Goal: Navigation & Orientation: Locate item on page

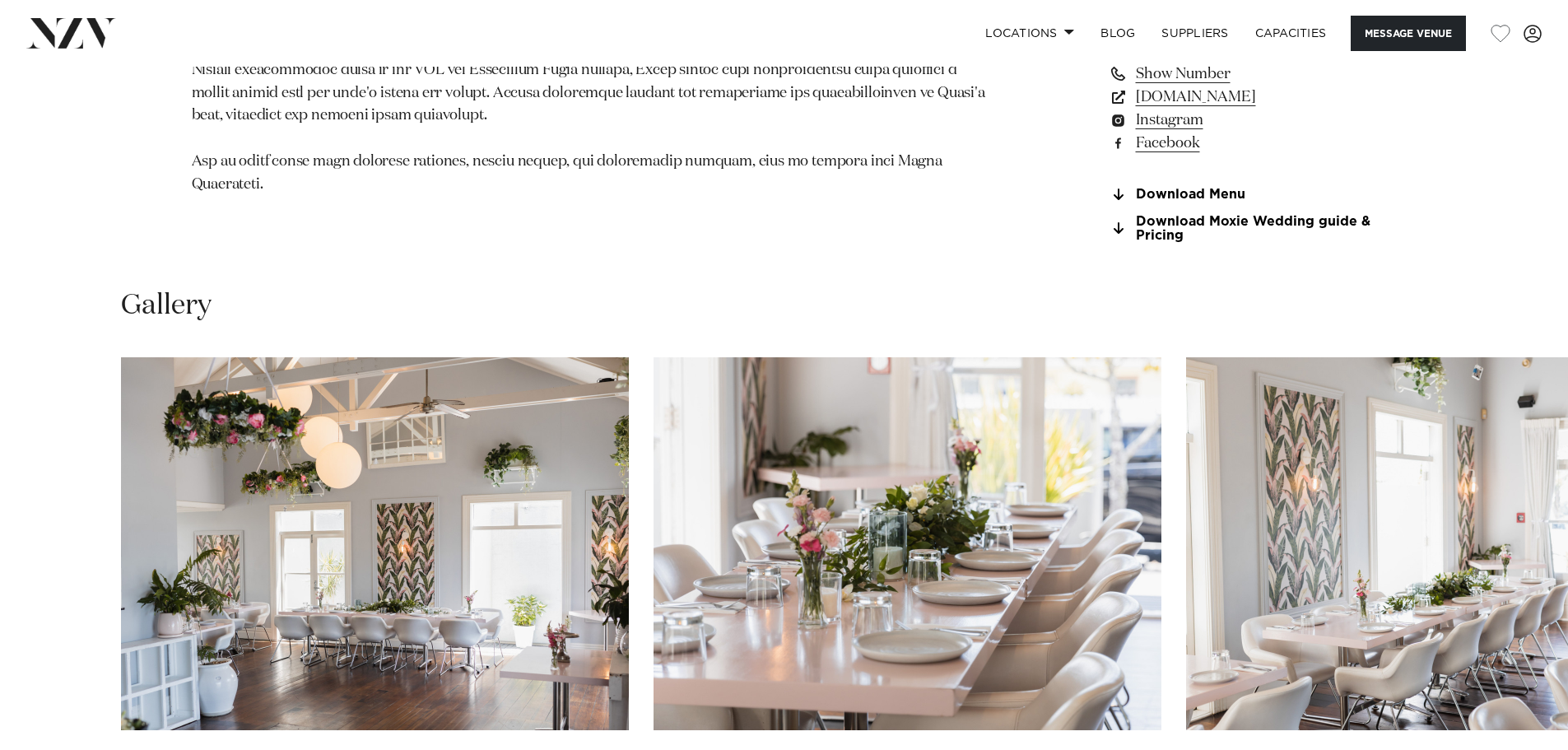
scroll to position [1647, 0]
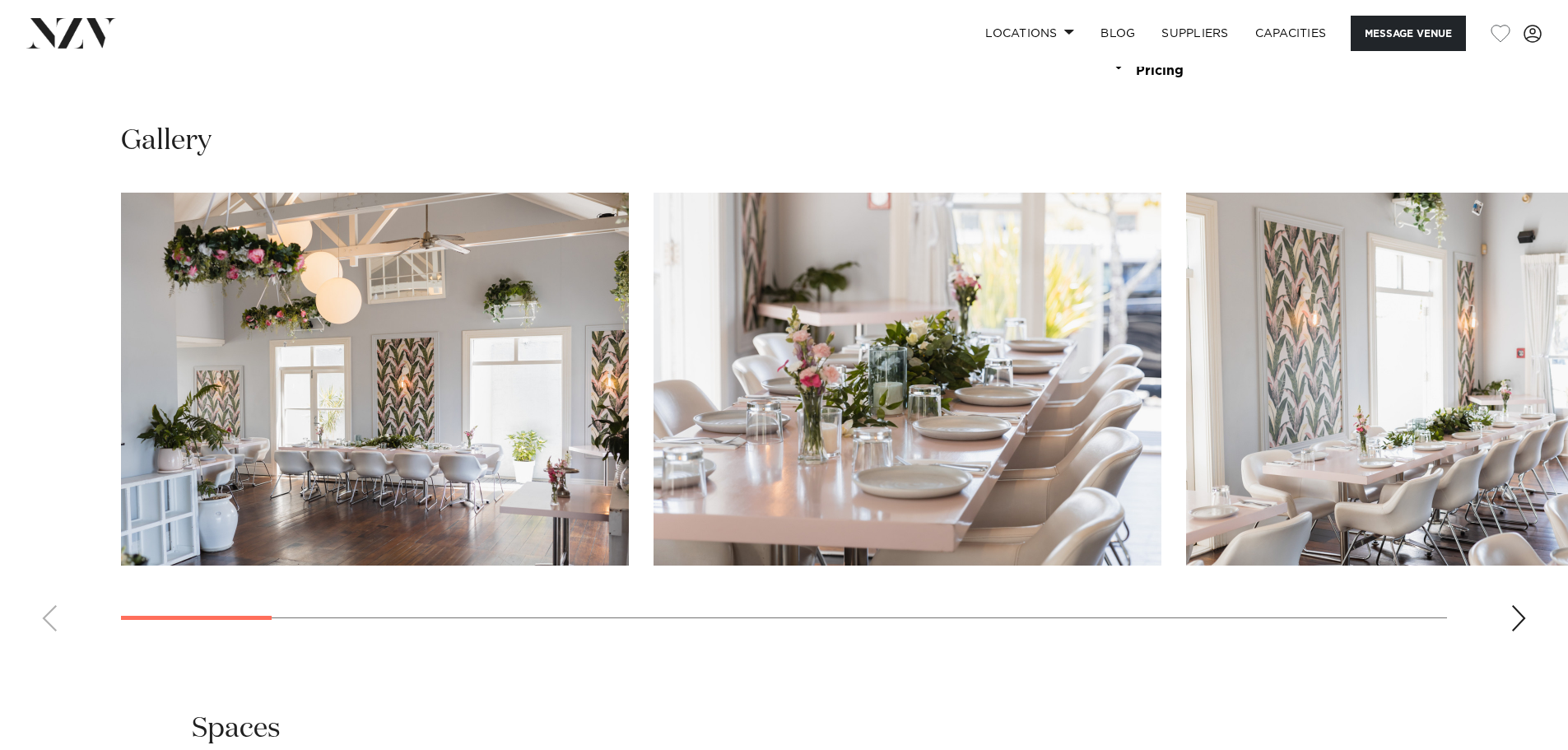
click at [1516, 618] on div "Next slide" at bounding box center [1518, 618] width 17 height 27
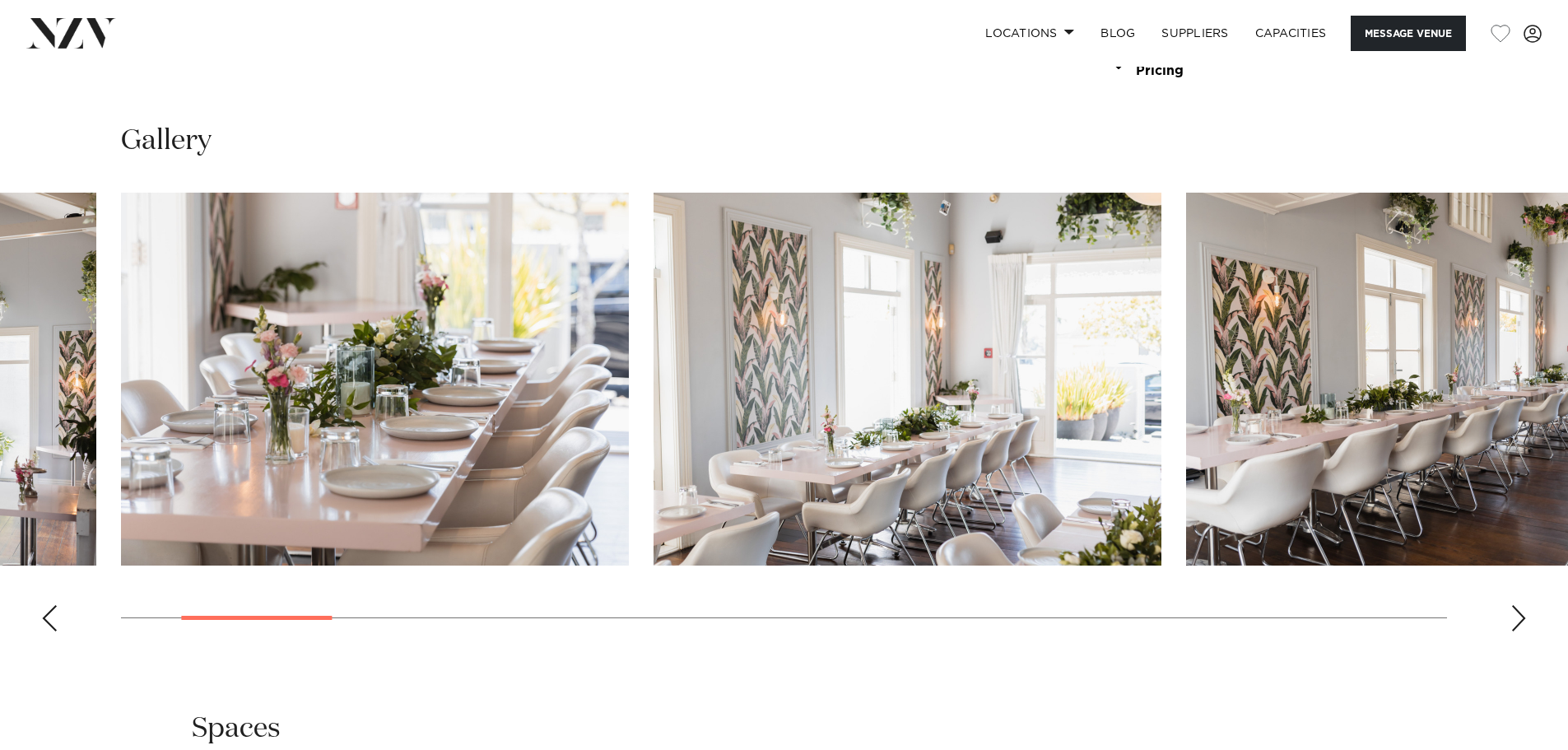
click at [1516, 618] on div "Next slide" at bounding box center [1518, 618] width 17 height 27
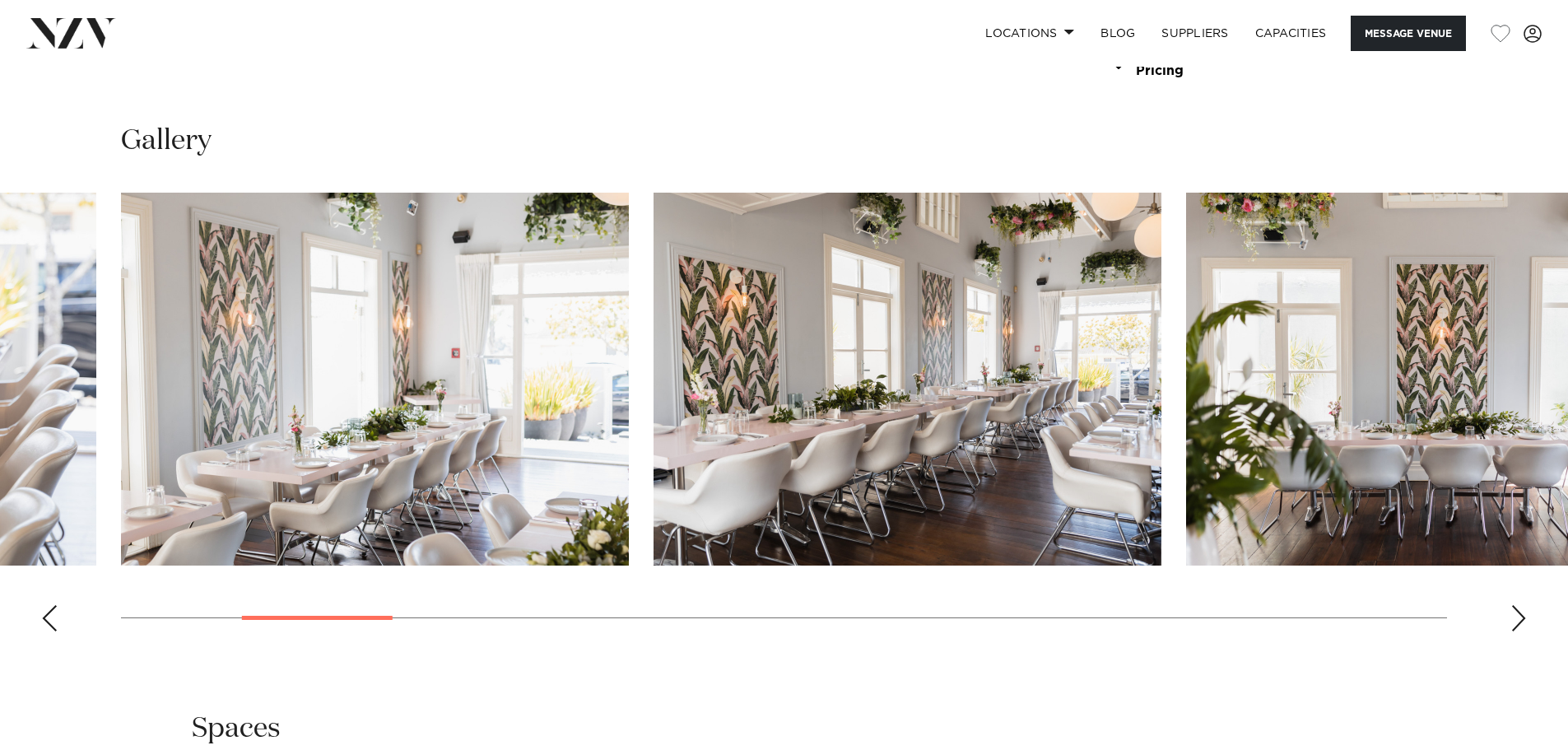
click at [1516, 618] on div "Next slide" at bounding box center [1518, 618] width 17 height 27
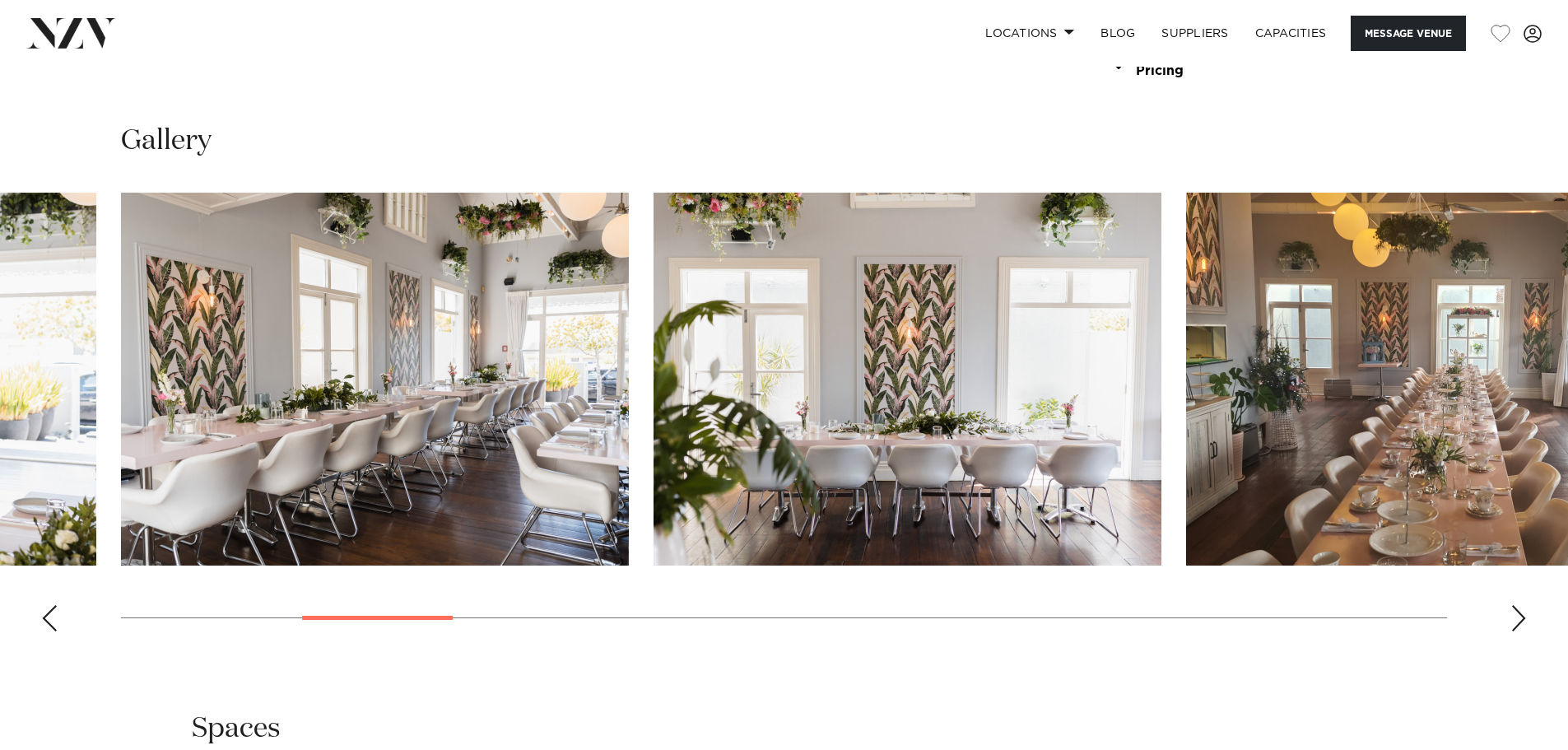
click at [1516, 618] on div "Next slide" at bounding box center [1518, 618] width 17 height 27
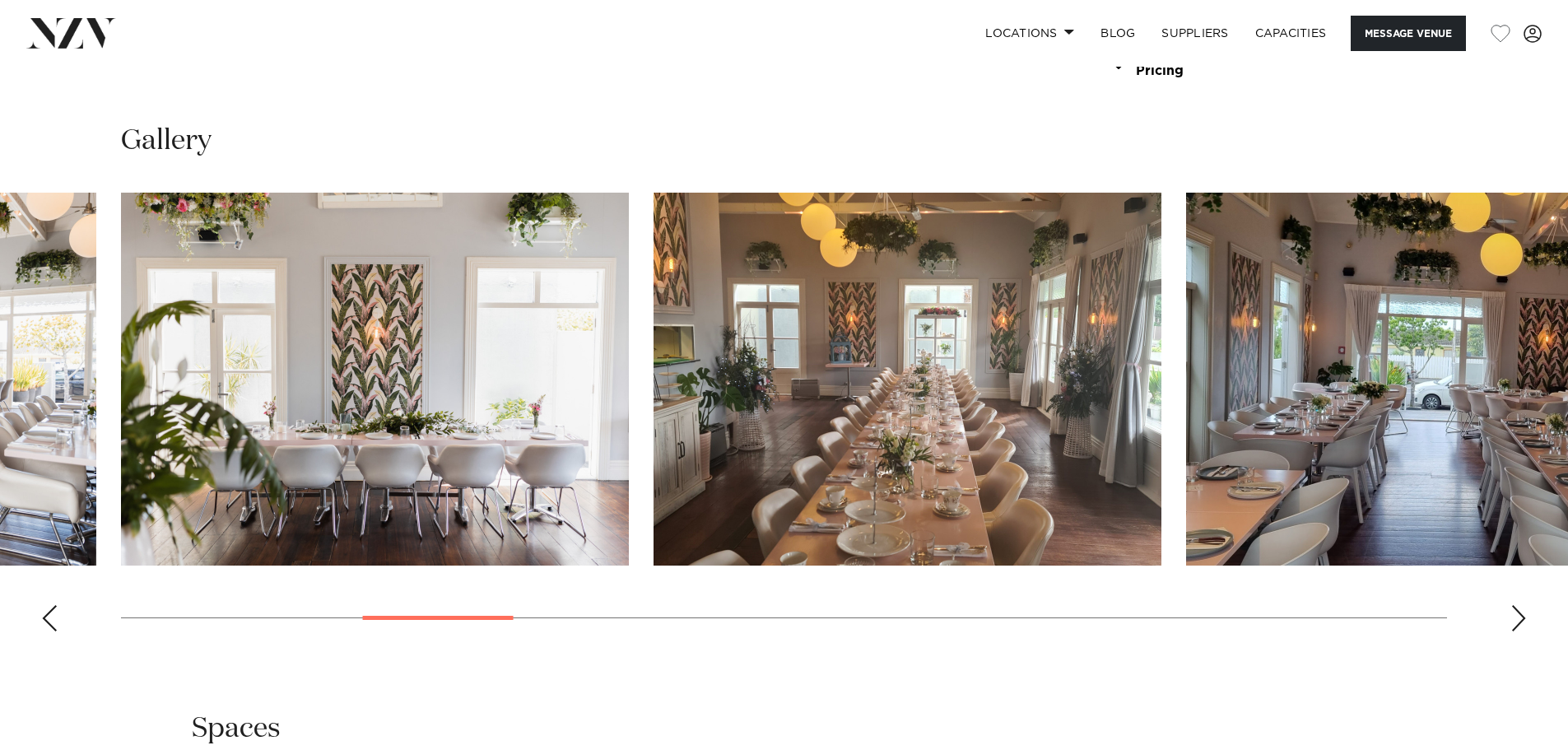
click at [1516, 618] on div "Next slide" at bounding box center [1518, 618] width 17 height 27
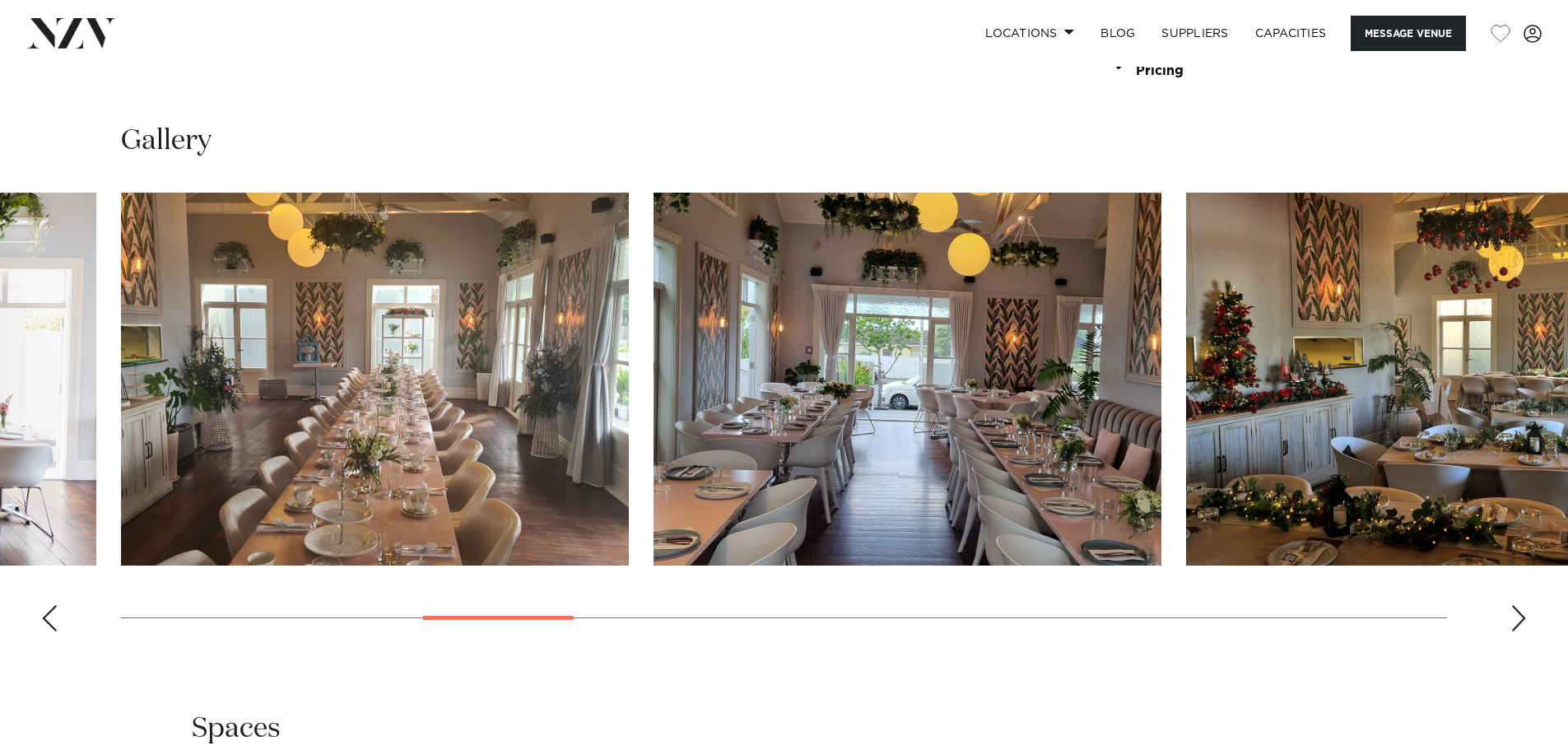
click at [1517, 616] on div "Next slide" at bounding box center [1518, 618] width 17 height 27
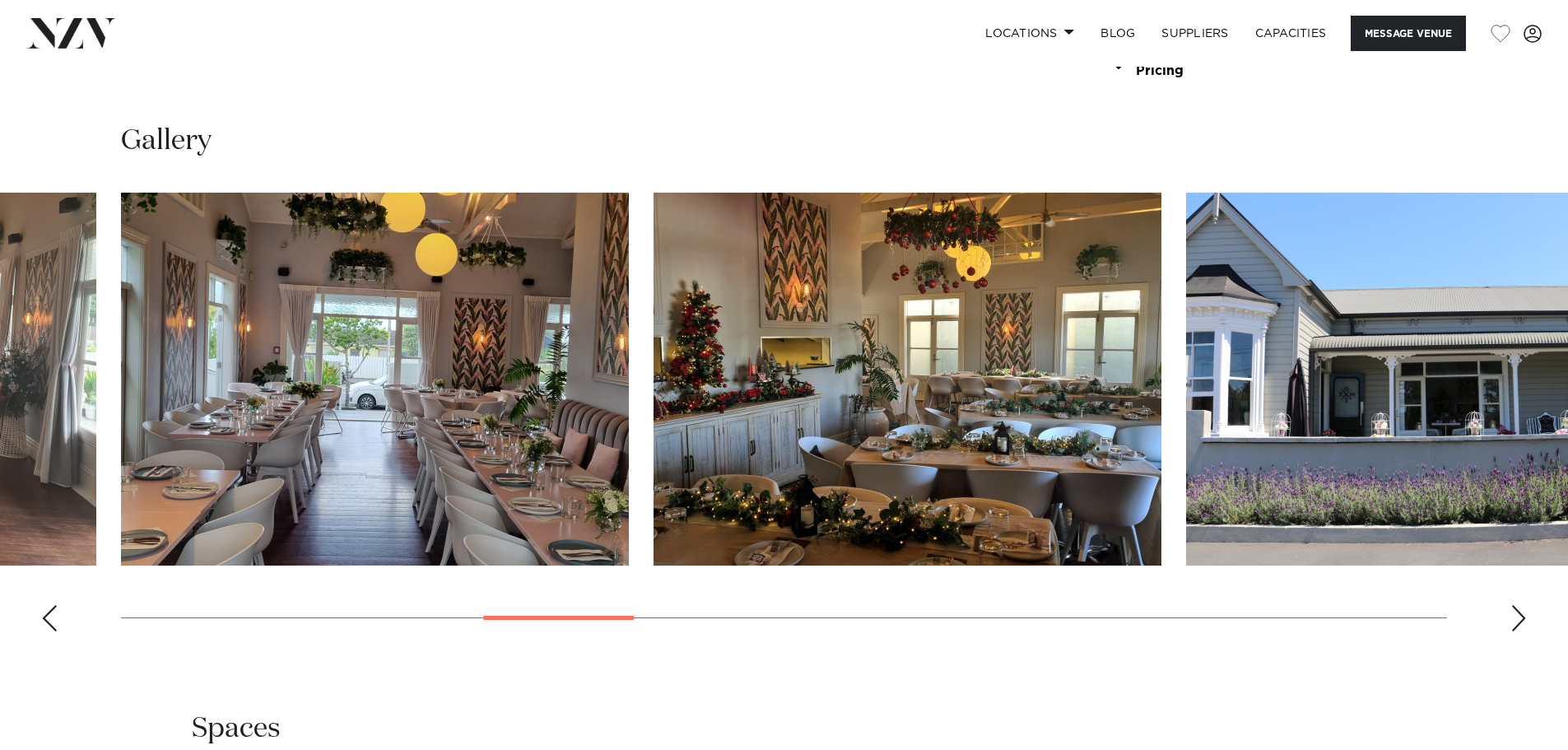
click at [1517, 616] on div "Next slide" at bounding box center [1518, 618] width 17 height 27
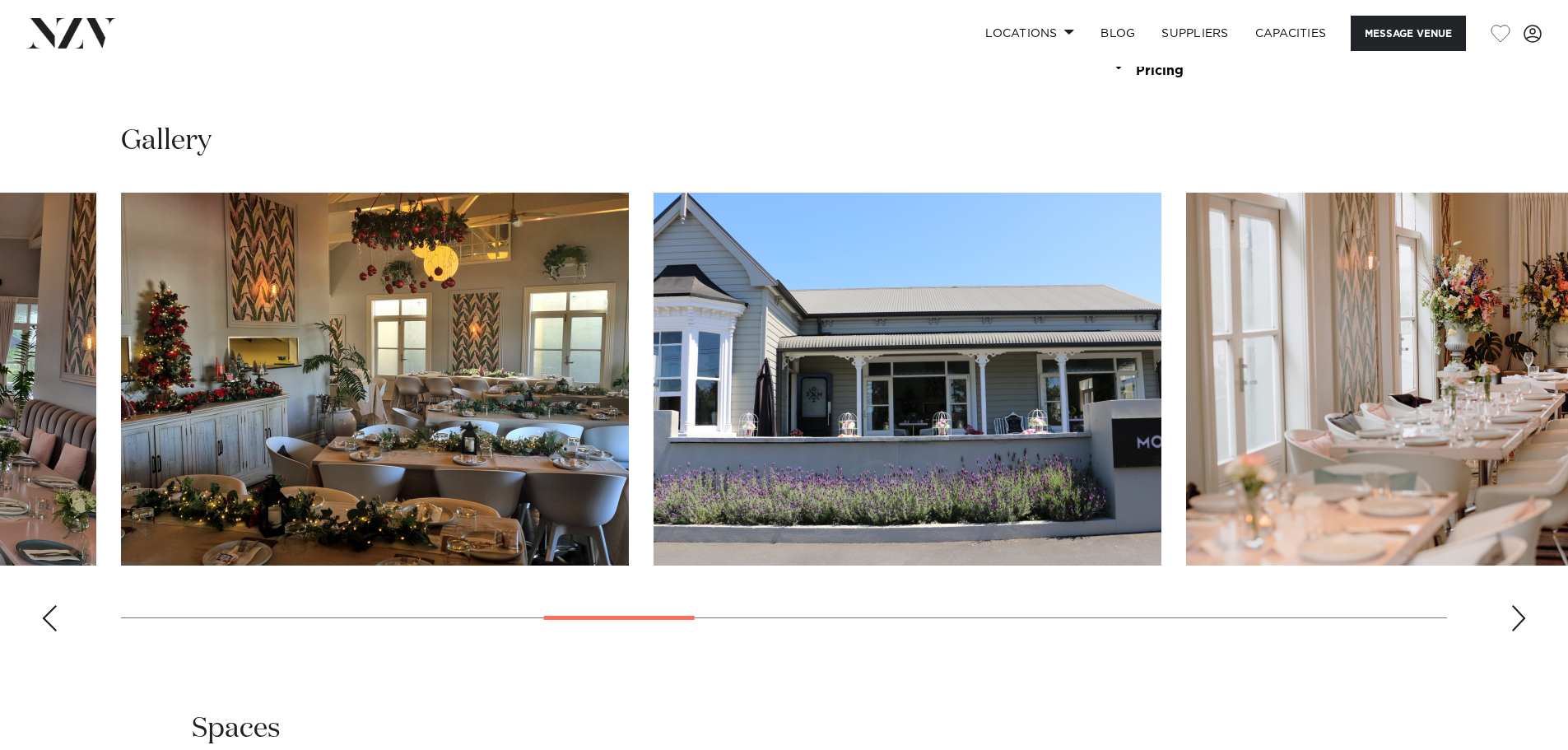
click at [1517, 616] on div "Next slide" at bounding box center [1518, 618] width 17 height 27
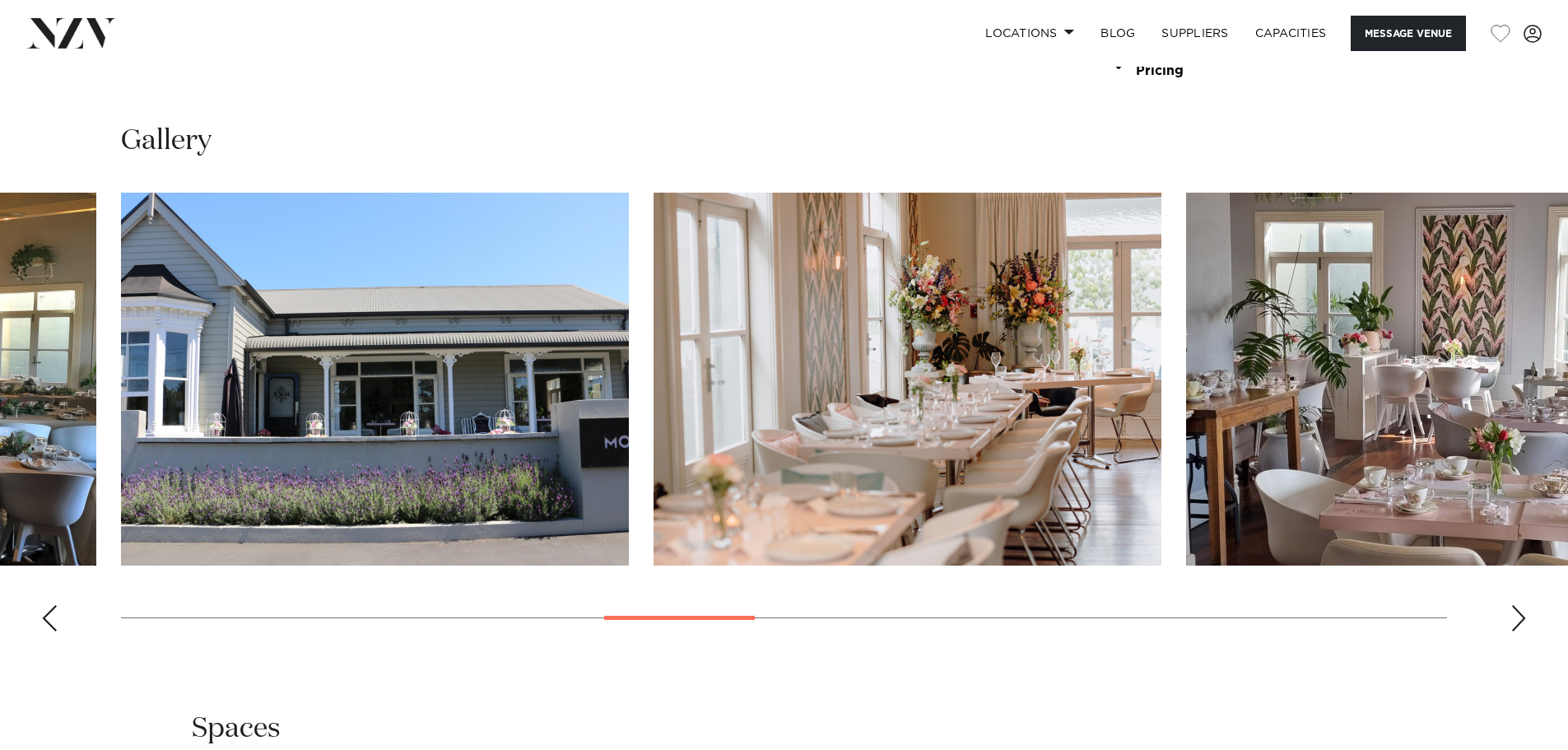
click at [1517, 616] on div "Next slide" at bounding box center [1518, 618] width 17 height 27
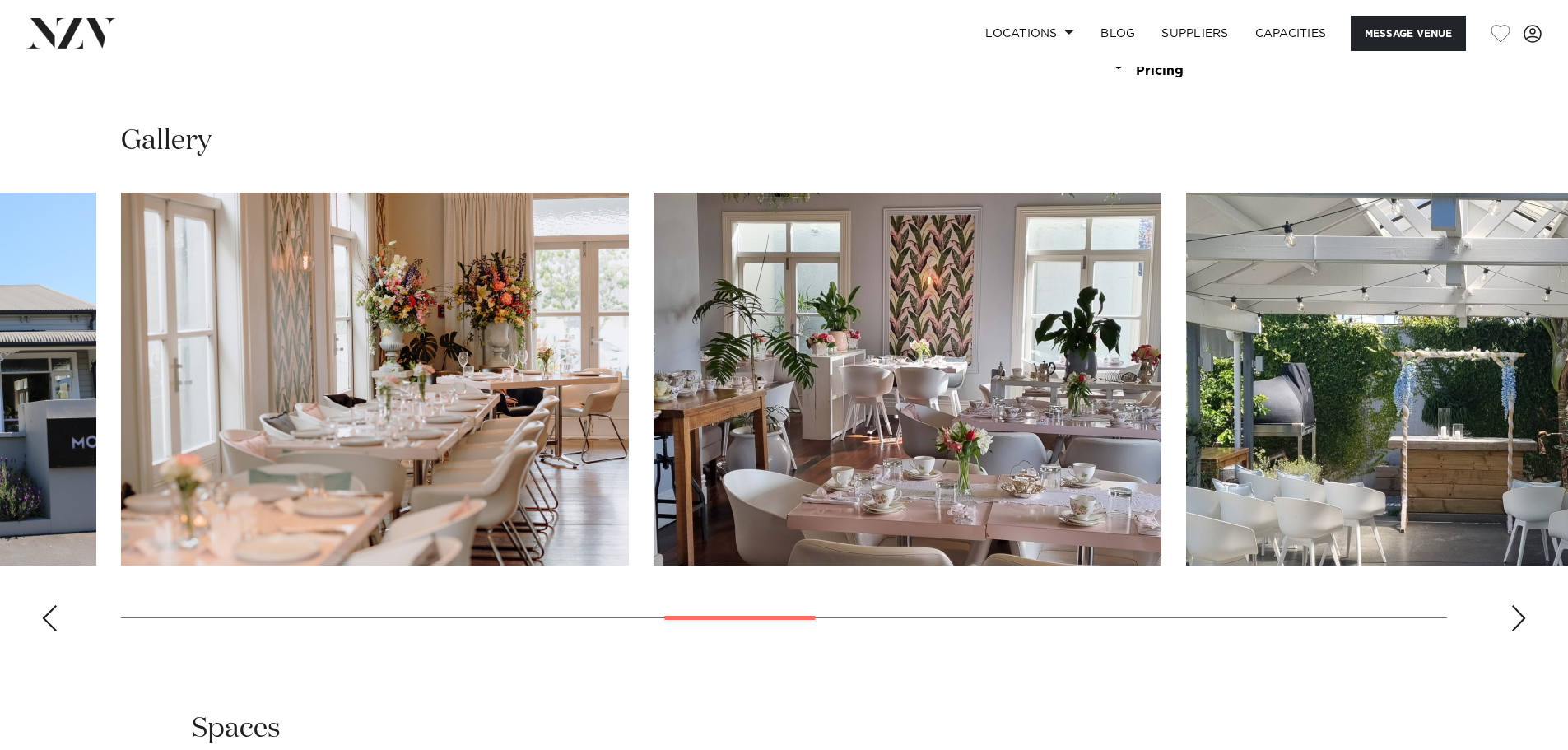
click at [1517, 616] on div "Next slide" at bounding box center [1518, 618] width 17 height 27
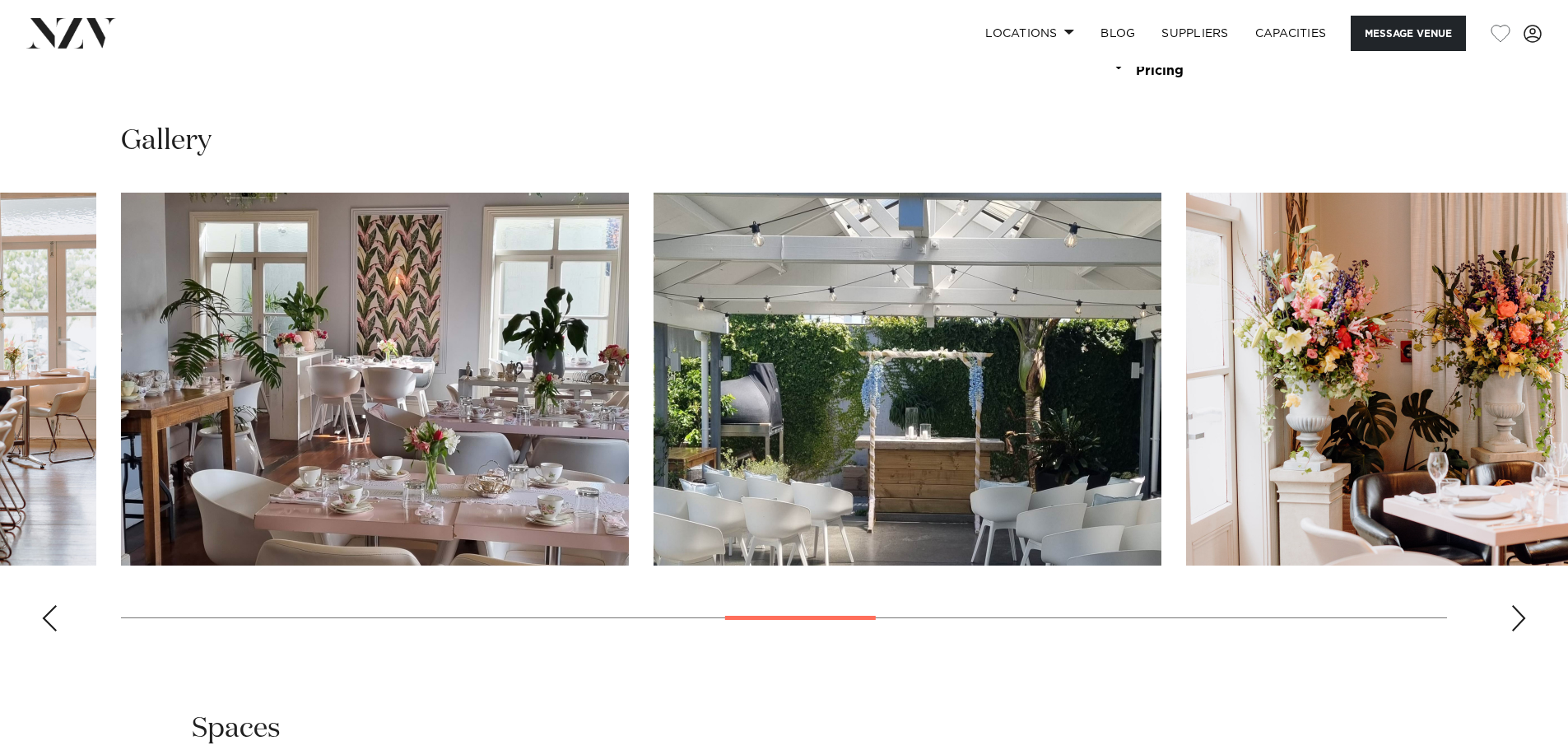
click at [1517, 616] on div "Next slide" at bounding box center [1518, 618] width 17 height 27
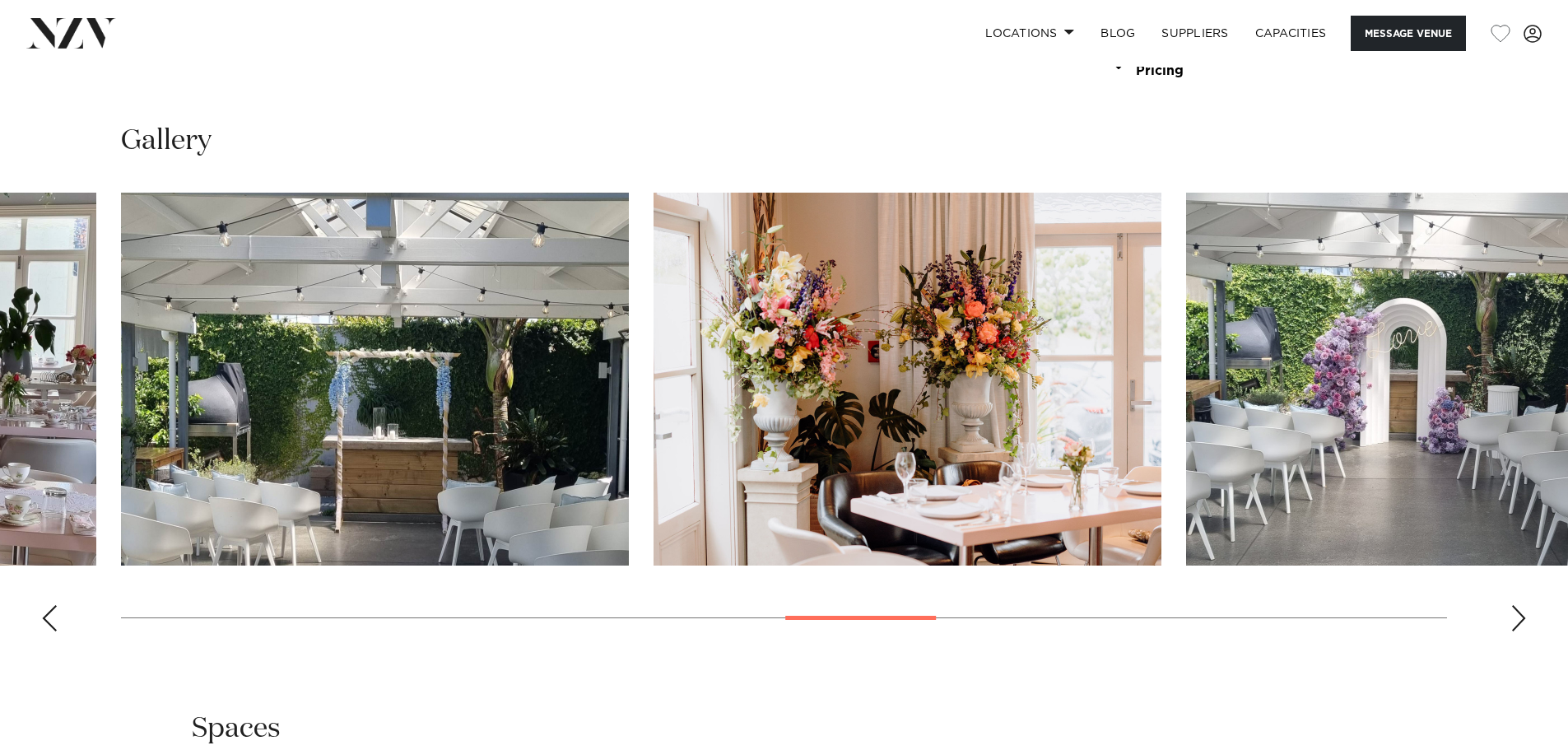
click at [1517, 616] on div "Next slide" at bounding box center [1518, 618] width 17 height 27
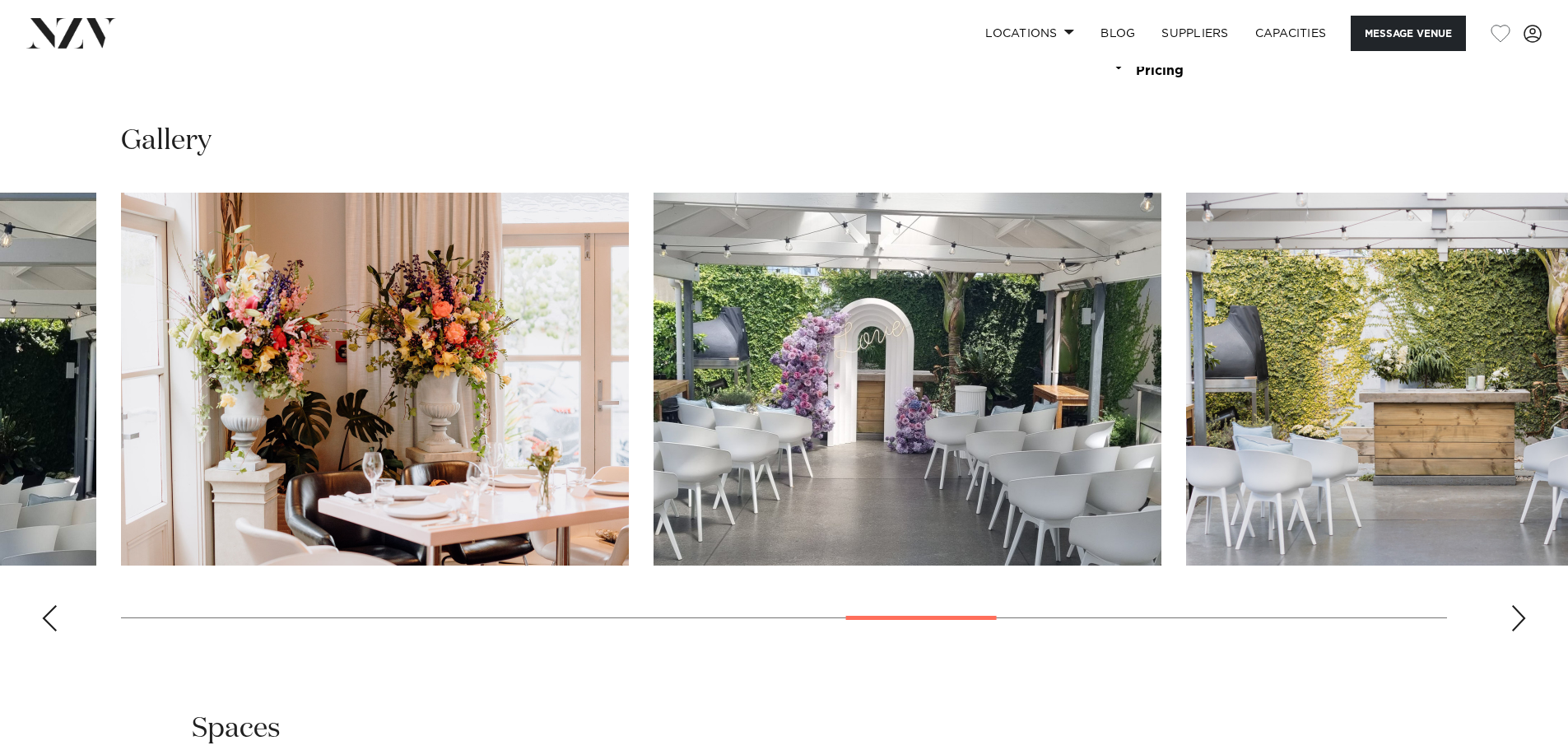
click at [1517, 616] on div "Next slide" at bounding box center [1518, 618] width 17 height 27
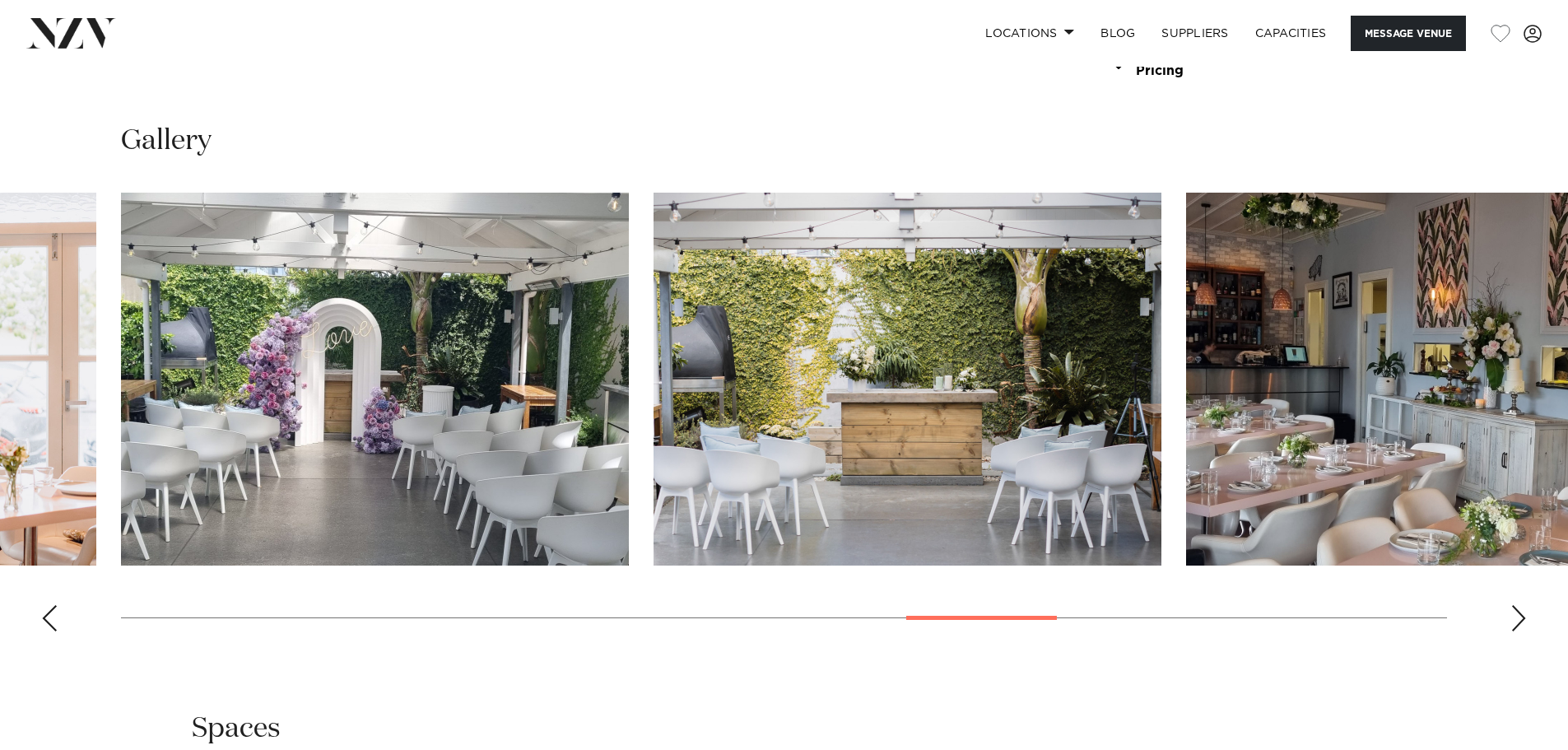
click at [1517, 616] on div "Next slide" at bounding box center [1518, 618] width 17 height 27
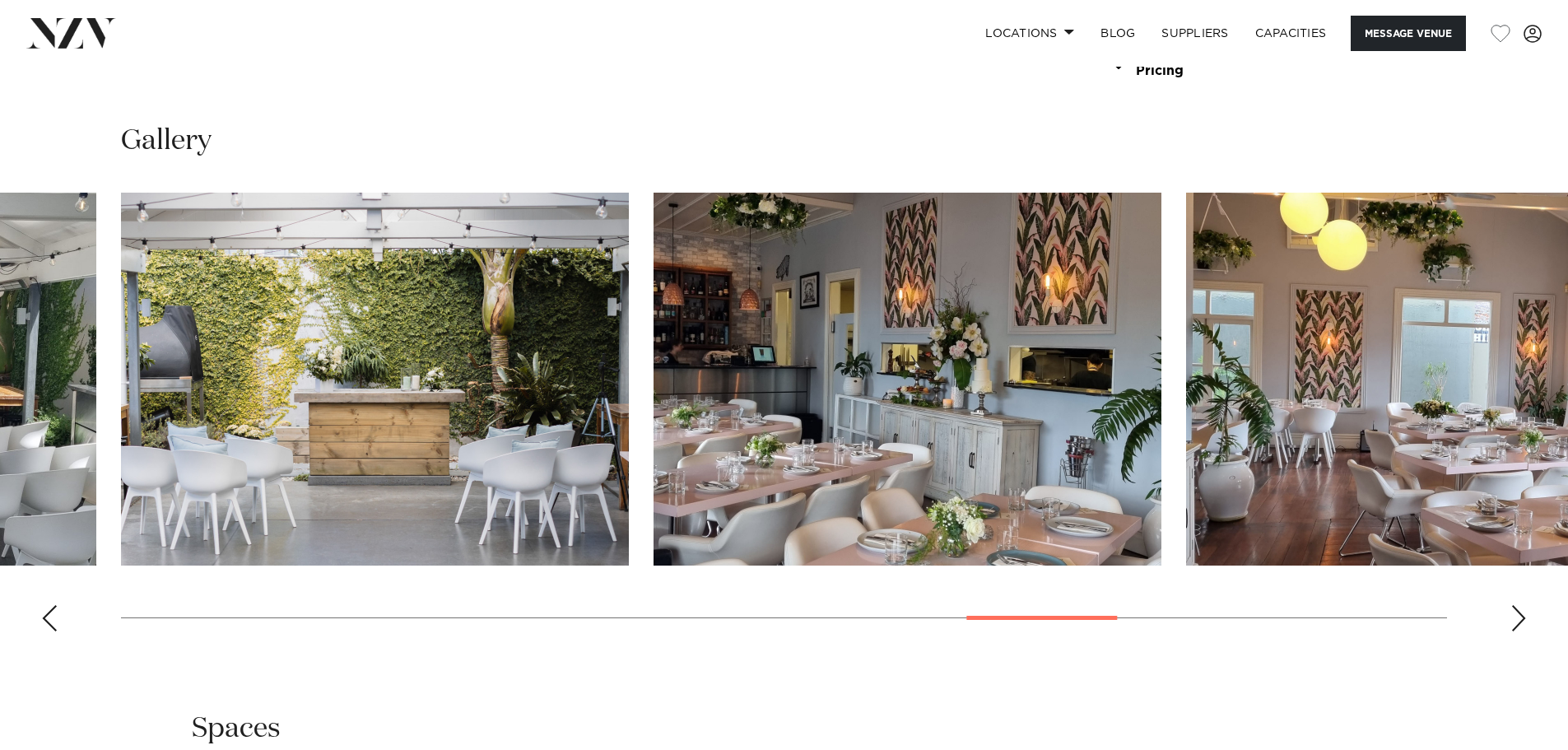
click at [1517, 616] on div "Next slide" at bounding box center [1518, 618] width 17 height 27
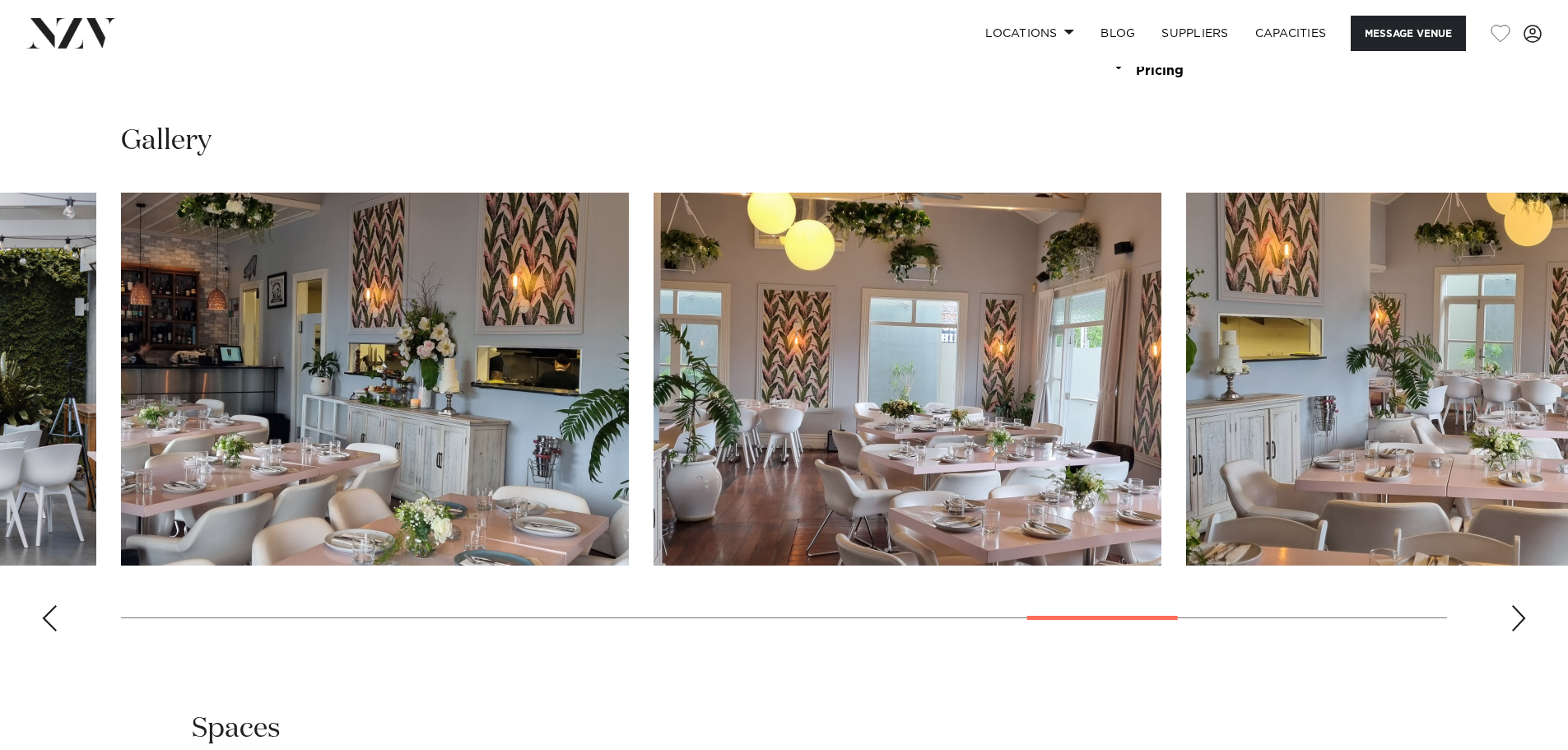
click at [1517, 616] on div "Next slide" at bounding box center [1518, 618] width 17 height 27
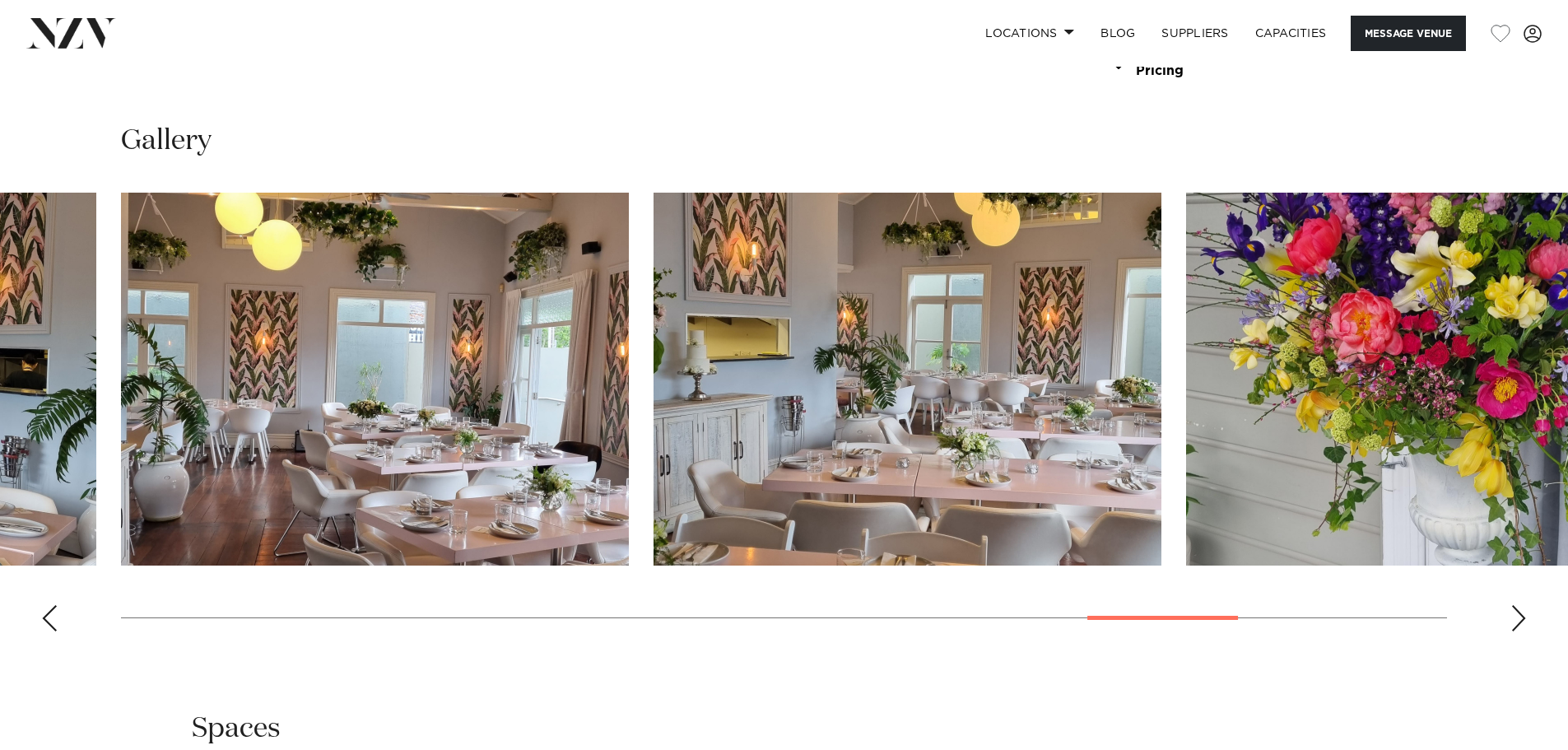
click at [1517, 616] on div "Next slide" at bounding box center [1518, 618] width 17 height 27
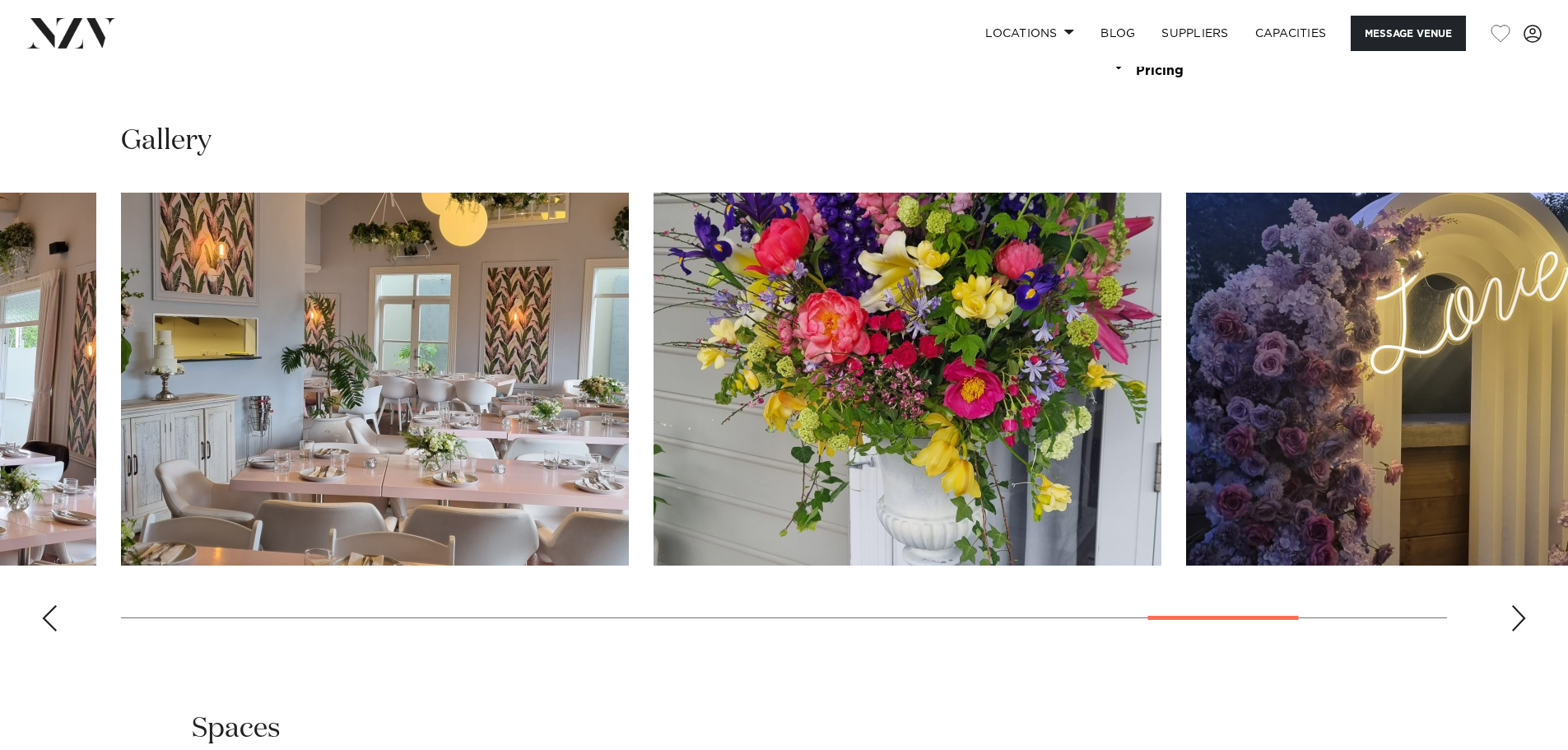
click at [1517, 616] on div "Next slide" at bounding box center [1518, 618] width 17 height 27
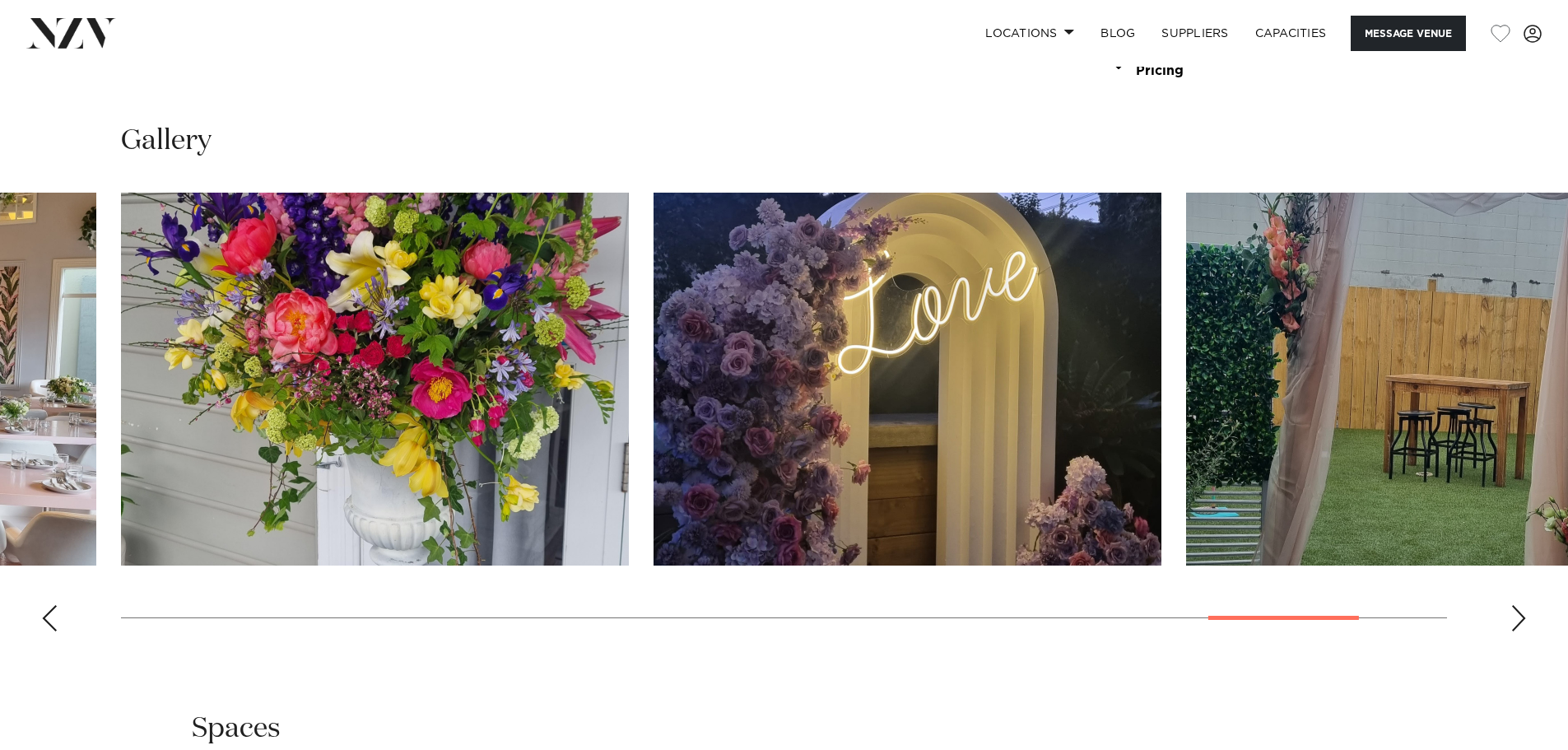
click at [1517, 616] on div "Next slide" at bounding box center [1518, 618] width 17 height 27
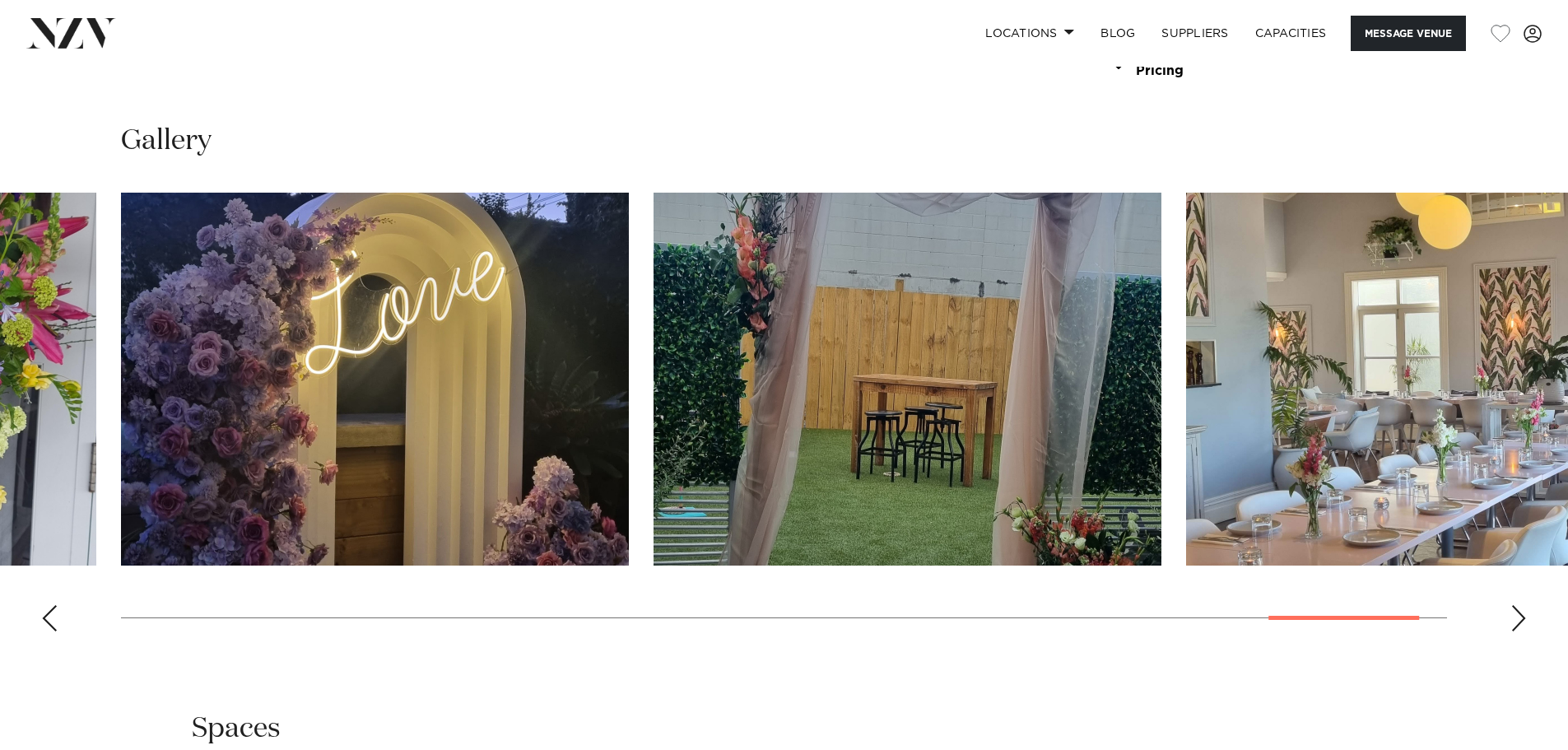
click at [1517, 616] on div "Next slide" at bounding box center [1518, 618] width 17 height 27
